Goal: Navigation & Orientation: Find specific page/section

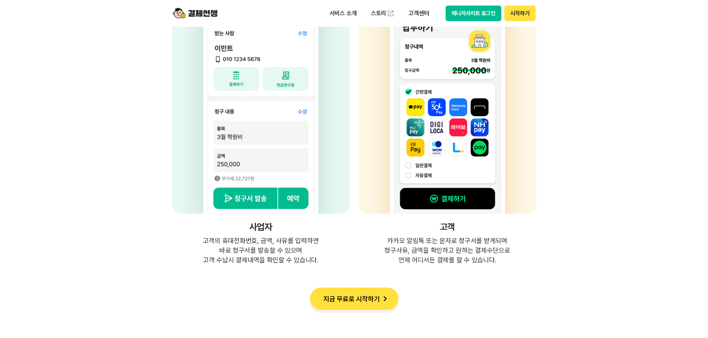
scroll to position [1858, 0]
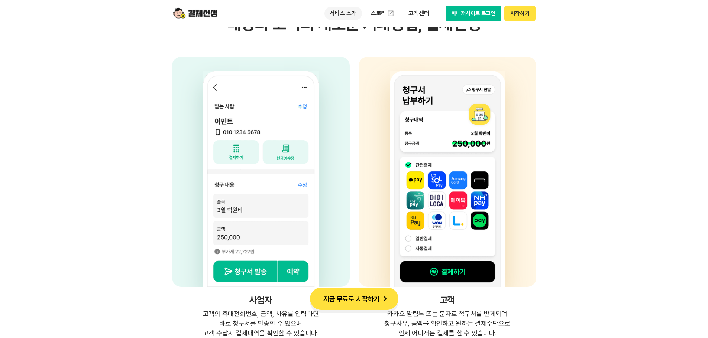
click at [347, 13] on p "서비스 소개" at bounding box center [343, 13] width 38 height 13
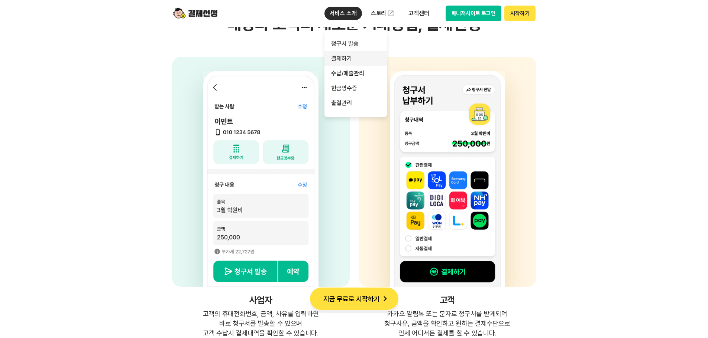
click at [342, 61] on link "결제하기" at bounding box center [355, 58] width 62 height 15
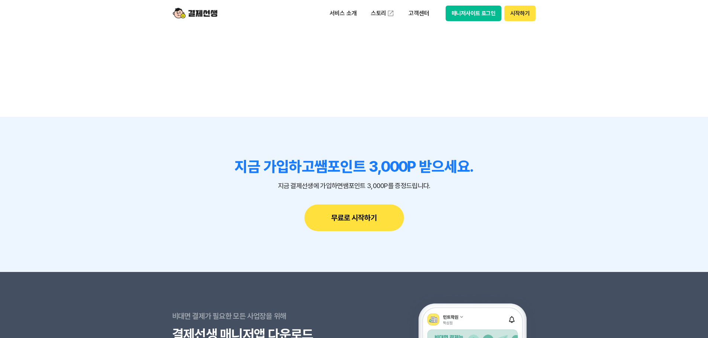
scroll to position [2192, 0]
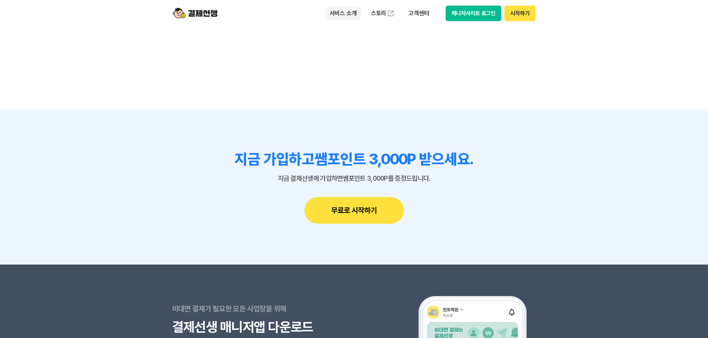
click at [341, 14] on p "서비스 소개" at bounding box center [343, 13] width 38 height 13
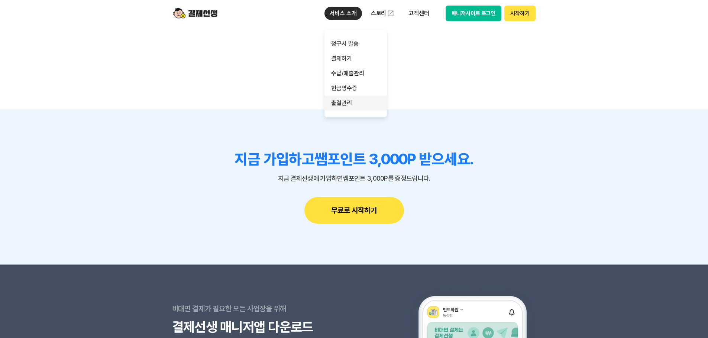
click at [346, 102] on link "출결관리" at bounding box center [355, 103] width 62 height 15
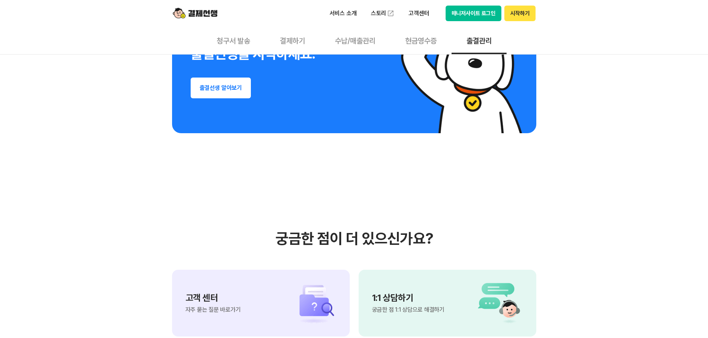
scroll to position [1412, 0]
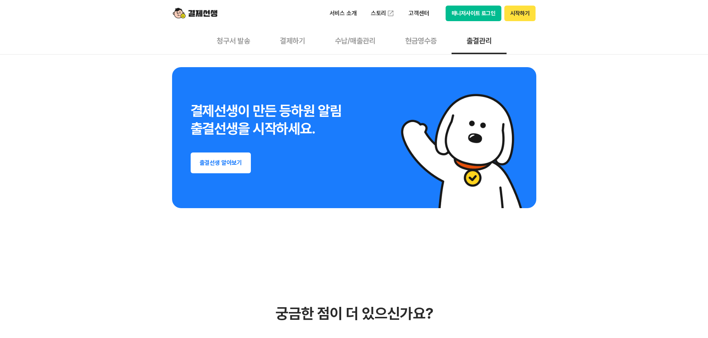
click at [225, 166] on button "출결선생 알아보기" at bounding box center [221, 163] width 61 height 21
